Goal: Communication & Community: Answer question/provide support

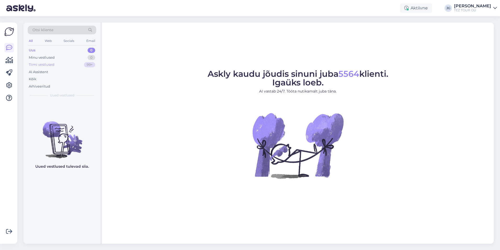
click at [42, 65] on div "Tiimi vestlused" at bounding box center [42, 64] width 26 height 5
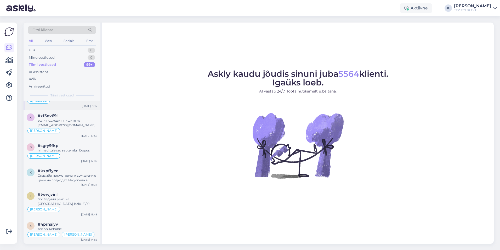
scroll to position [131, 0]
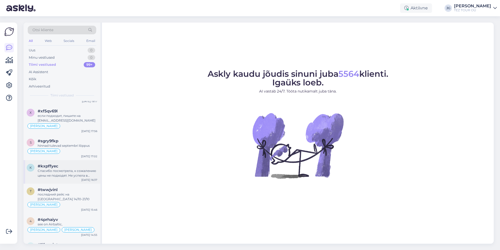
click at [65, 172] on div "Спасибо посмотрела, к сожалению цены не подходят. Не успела в айрбалтике купить…" at bounding box center [68, 172] width 60 height 9
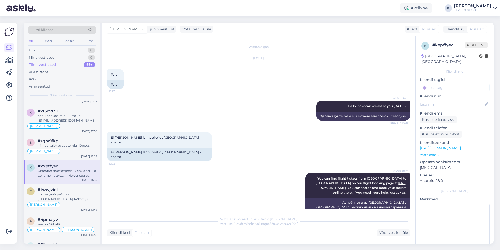
scroll to position [352, 0]
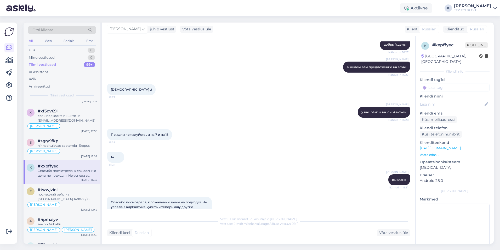
click at [433, 83] on input at bounding box center [455, 87] width 70 height 8
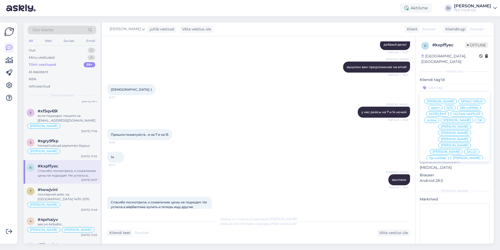
click at [446, 121] on span "[PERSON_NAME]" at bounding box center [456, 119] width 27 height 3
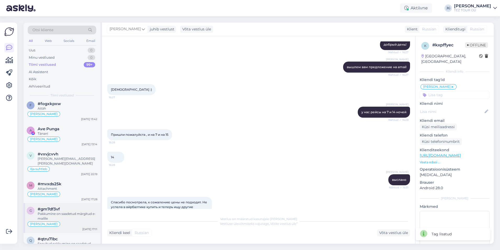
scroll to position [340, 0]
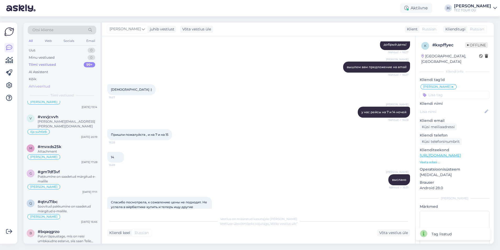
click at [38, 86] on div "Arhiveeritud" at bounding box center [39, 86] width 21 height 5
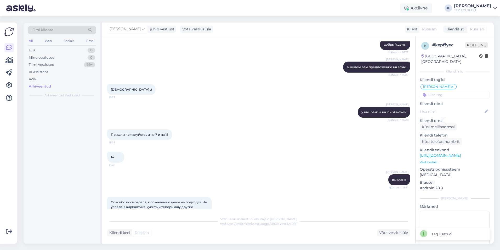
scroll to position [0, 0]
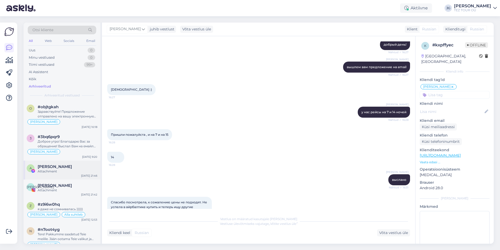
click at [73, 171] on div "Attachment" at bounding box center [68, 171] width 60 height 5
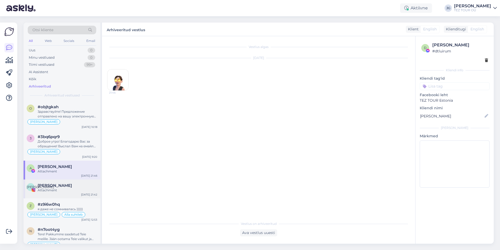
click at [58, 190] on div "Attachment" at bounding box center [68, 190] width 60 height 5
click at [66, 171] on div "Attachment" at bounding box center [68, 171] width 60 height 5
click at [50, 50] on div "Uus 0" at bounding box center [62, 50] width 69 height 7
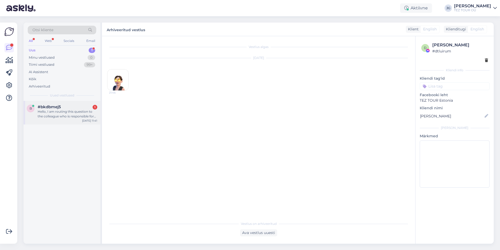
click at [61, 114] on div "Hello, I am routing this question to the colleague who is responsible for this …" at bounding box center [68, 113] width 60 height 9
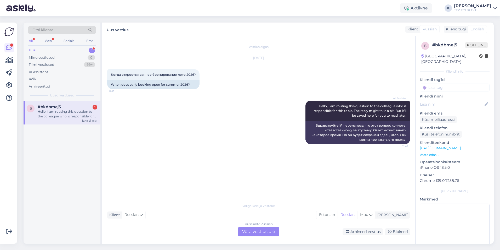
click at [162, 220] on div "Valige keel ja vastake Klient Russian Mina Estonian Russian Muu Russian to Russ…" at bounding box center [258, 218] width 303 height 36
